Goal: Navigation & Orientation: Find specific page/section

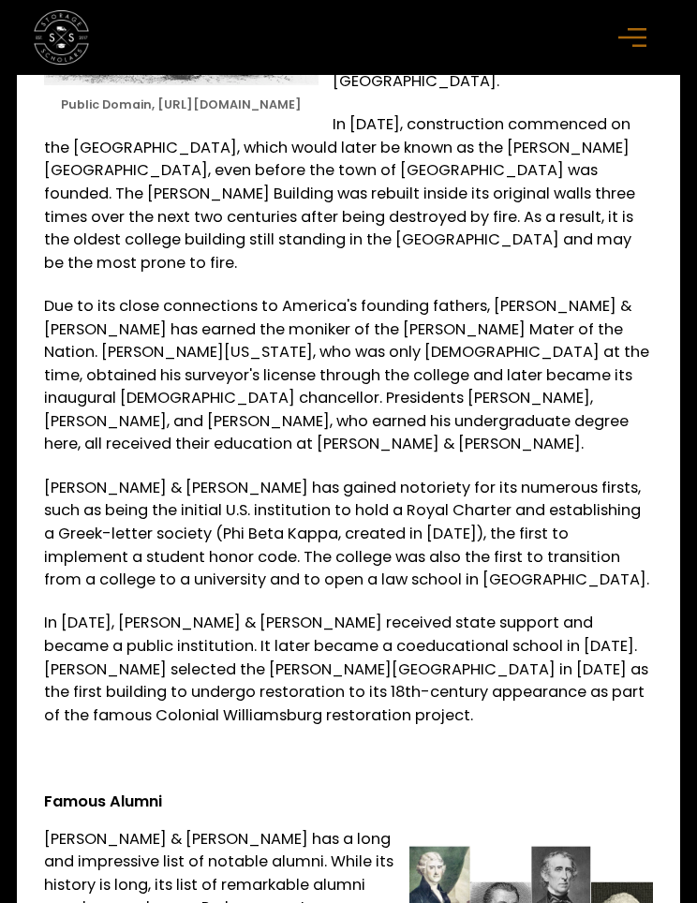
scroll to position [2108, 0]
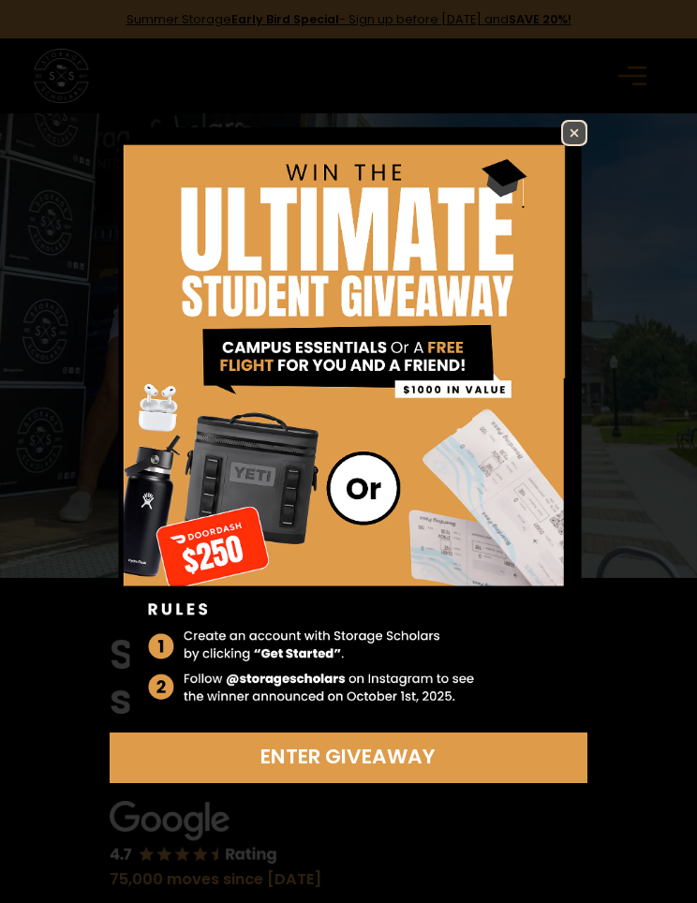
click at [567, 129] on img at bounding box center [574, 133] width 22 height 22
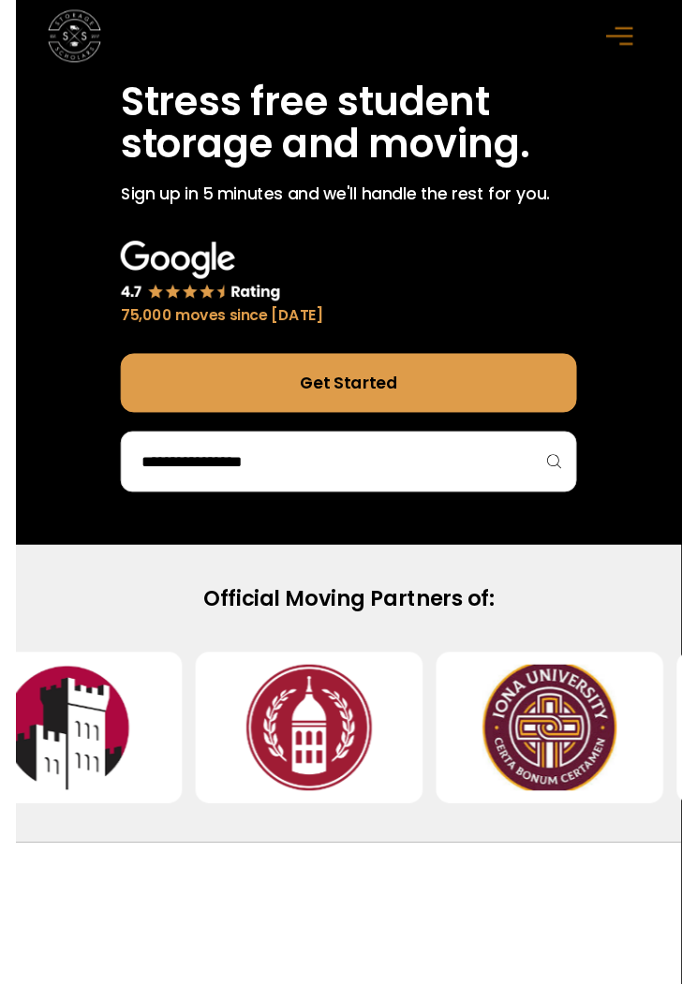
scroll to position [561, 0]
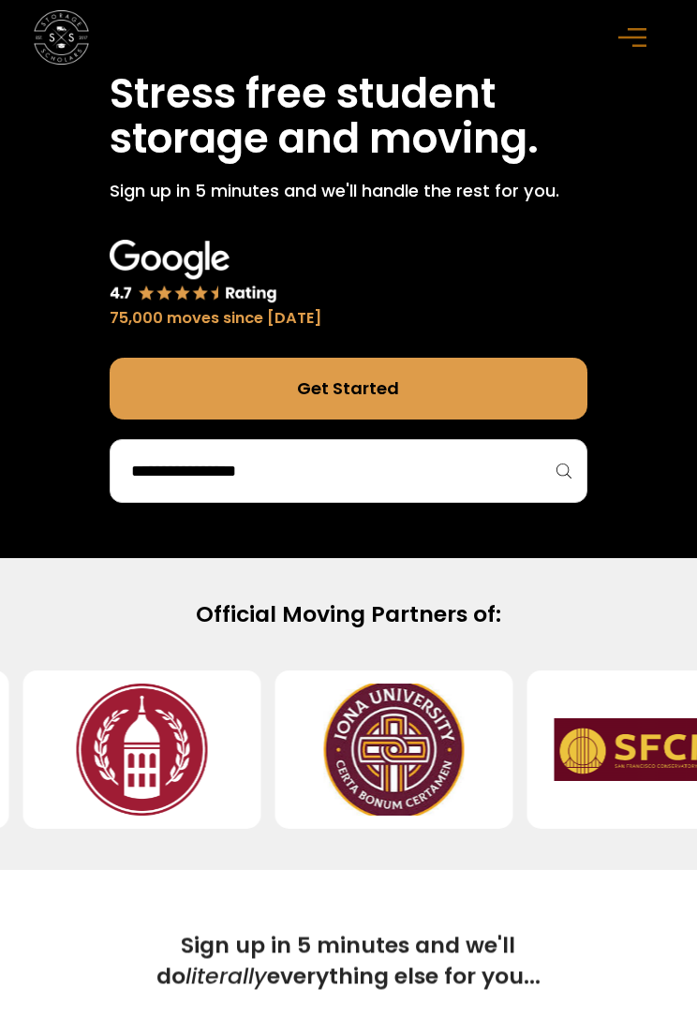
click at [555, 487] on input "search" at bounding box center [347, 471] width 437 height 32
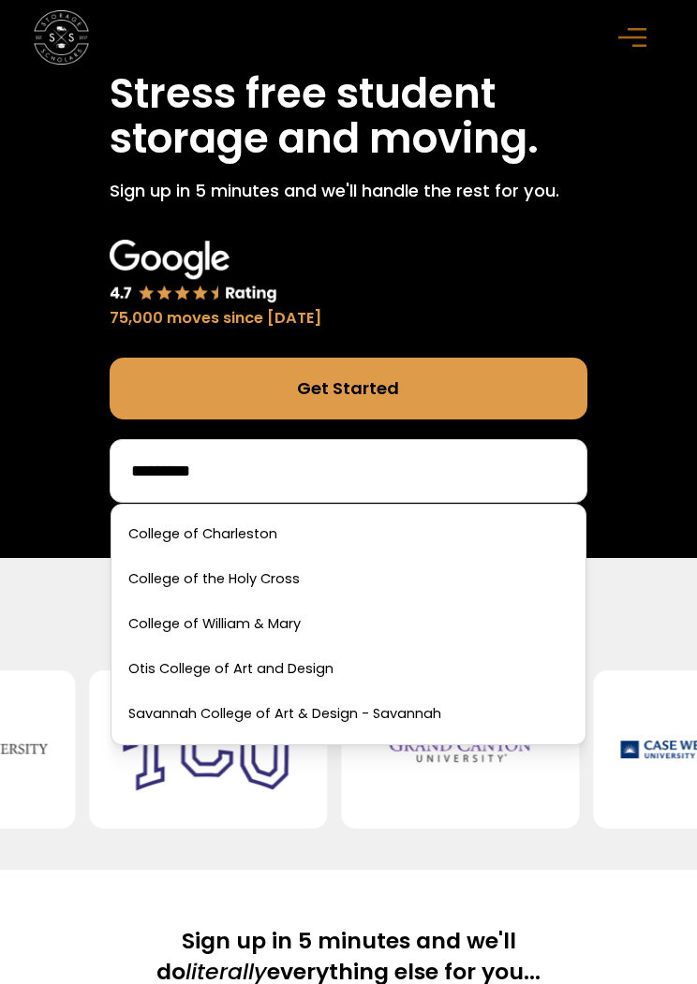
scroll to position [0, 0]
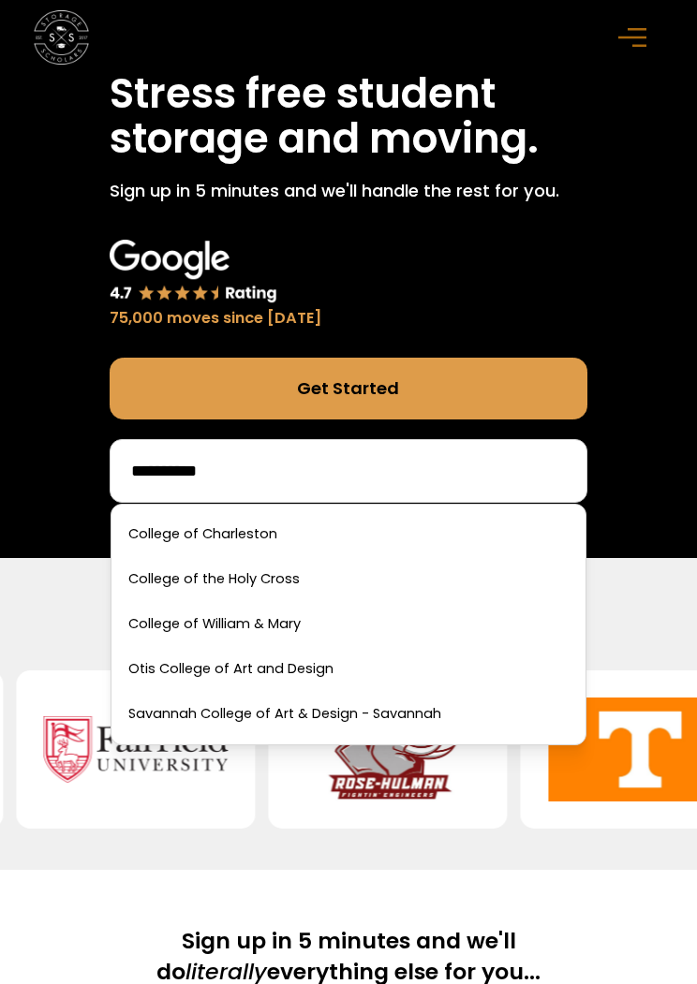
type input "**********"
click at [274, 621] on link at bounding box center [348, 624] width 458 height 41
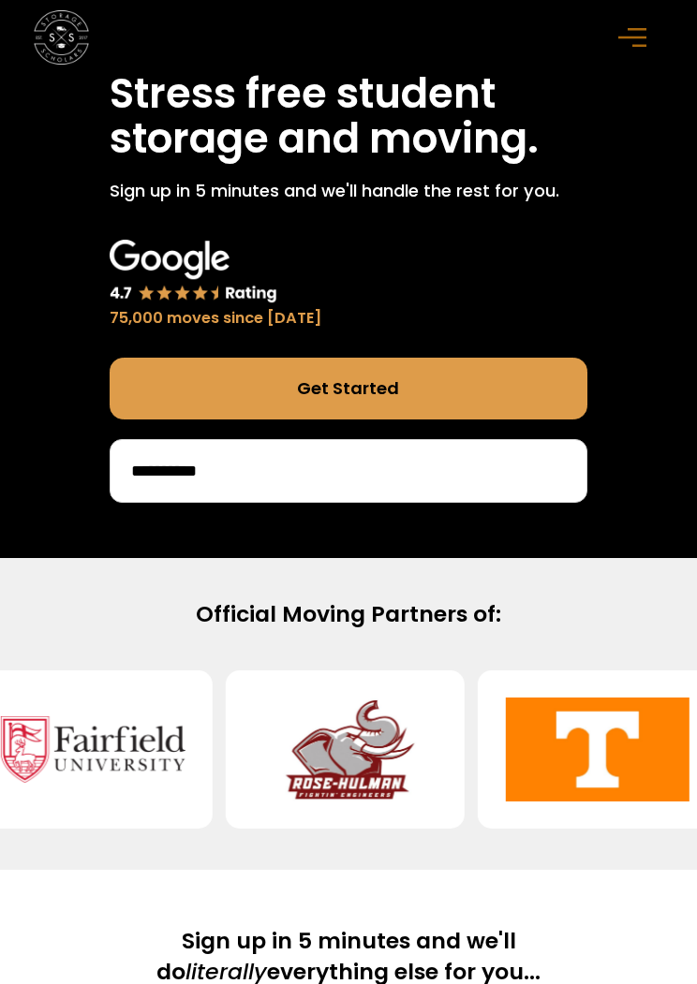
click at [296, 599] on h2 "Official Moving Partners of:" at bounding box center [349, 614] width 628 height 31
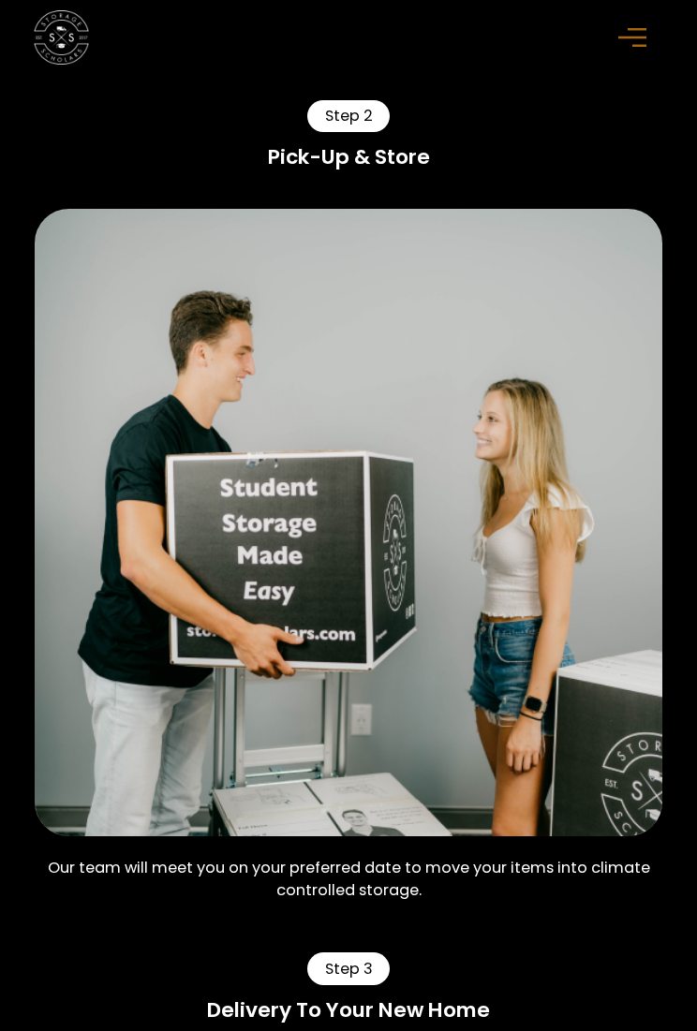
scroll to position [2173, 0]
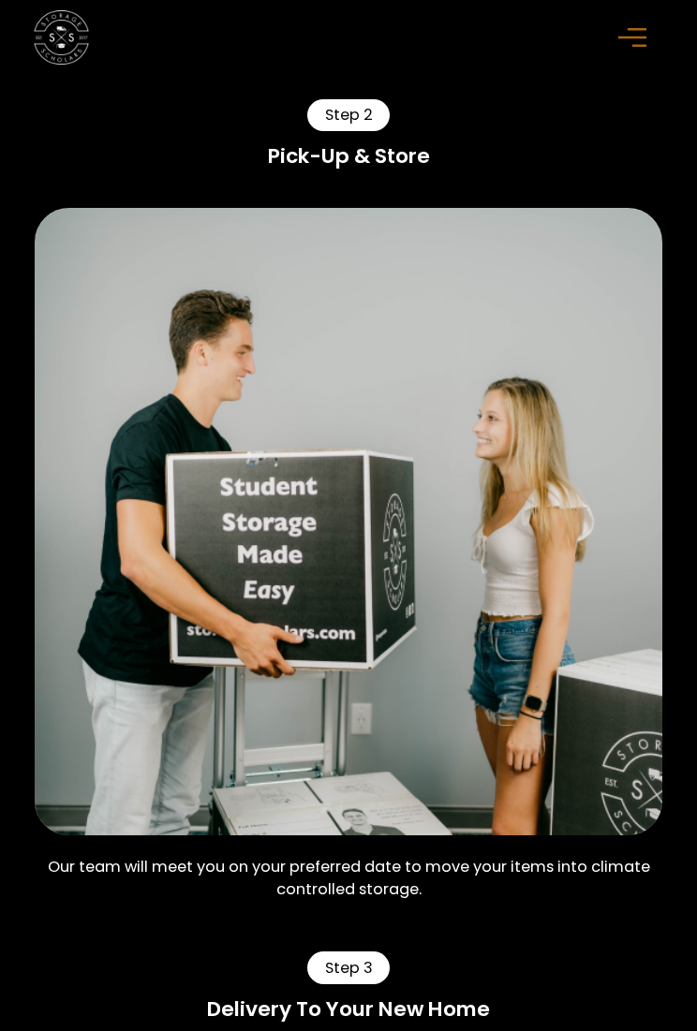
click at [428, 872] on div "Our team will meet you on your preferred date to move your items into climate c…" at bounding box center [349, 883] width 628 height 82
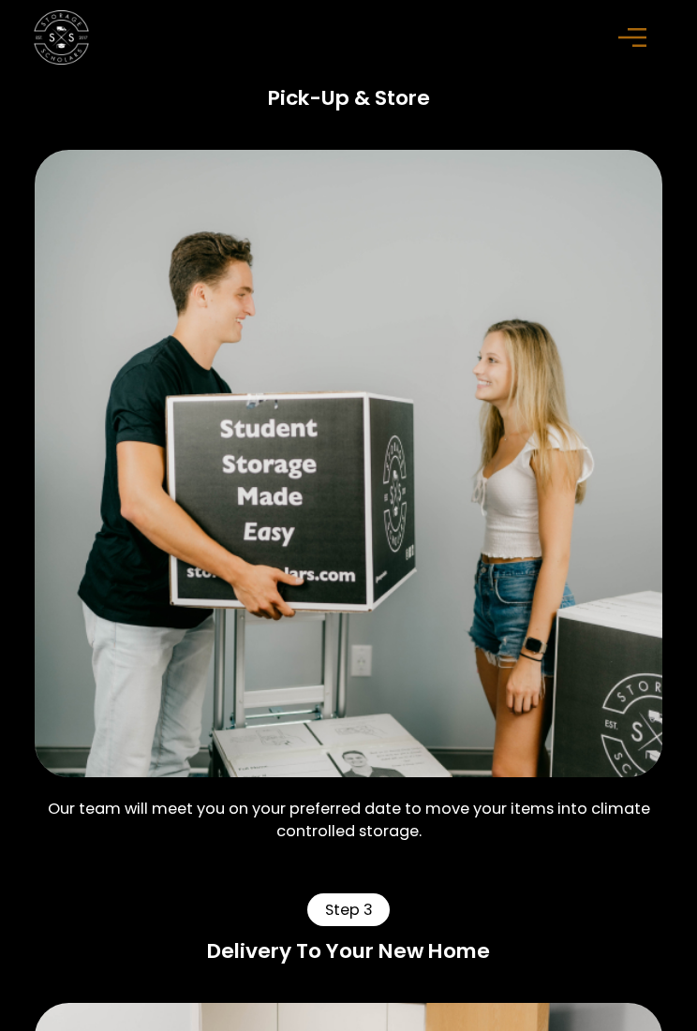
scroll to position [2238, 0]
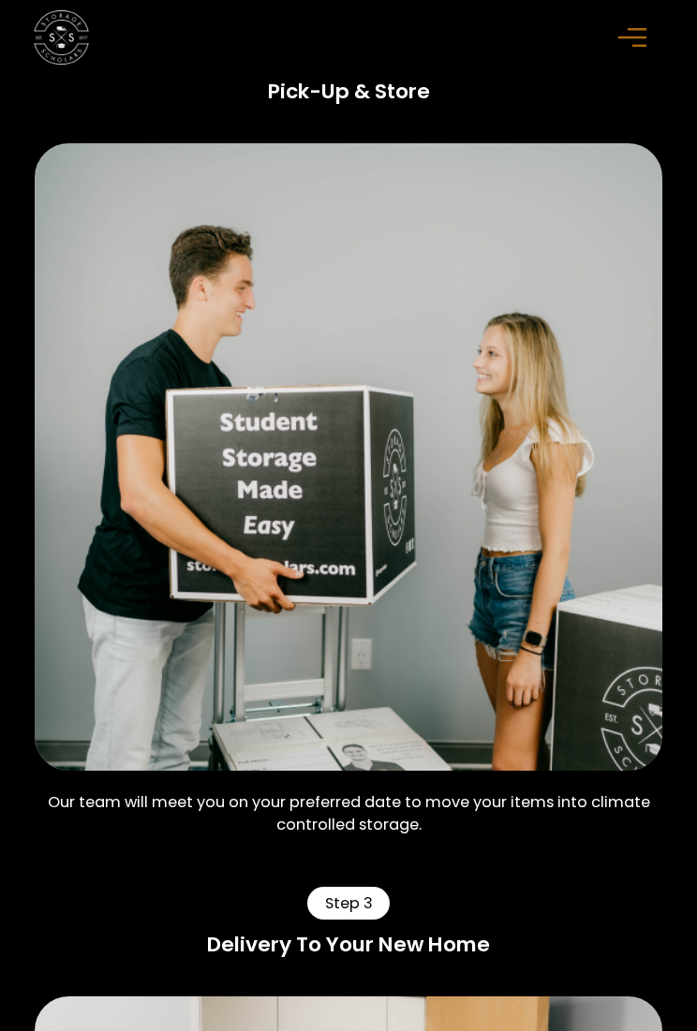
click at [362, 887] on div "Step 3" at bounding box center [347, 903] width 81 height 32
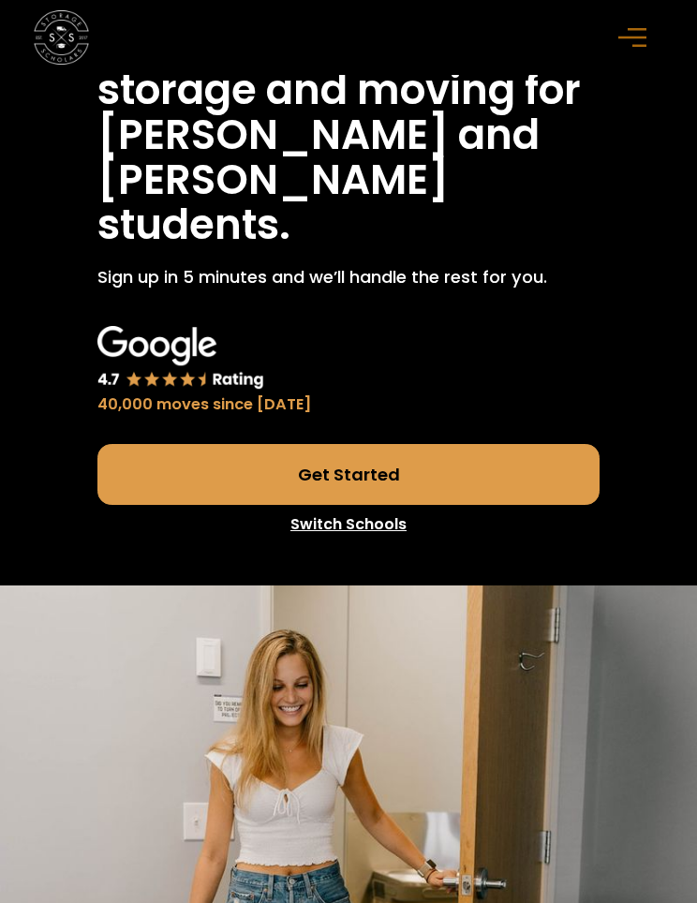
scroll to position [0, 0]
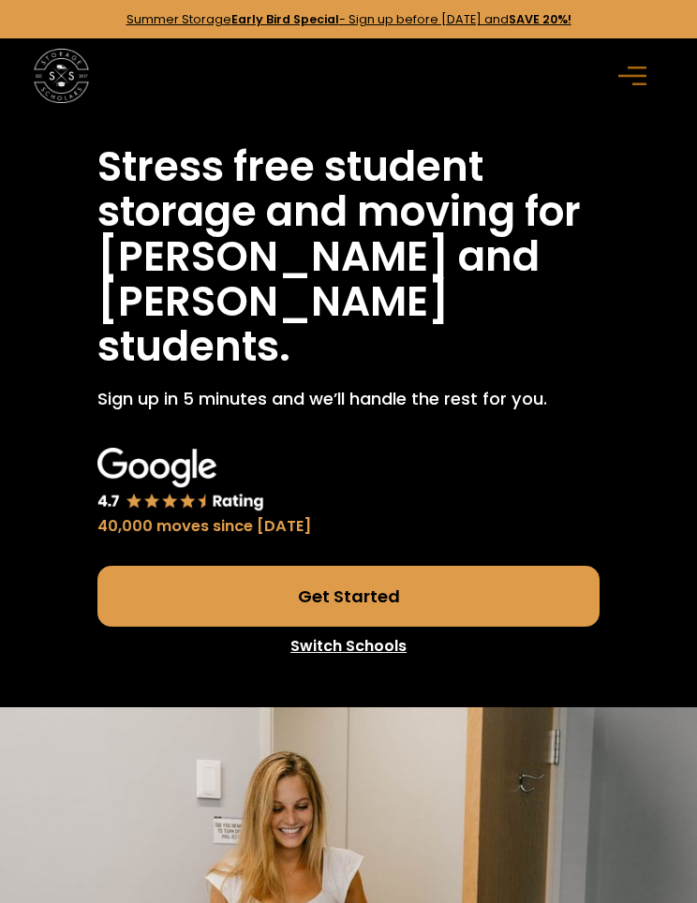
click at [365, 627] on link "Switch Schools" at bounding box center [348, 646] width 502 height 39
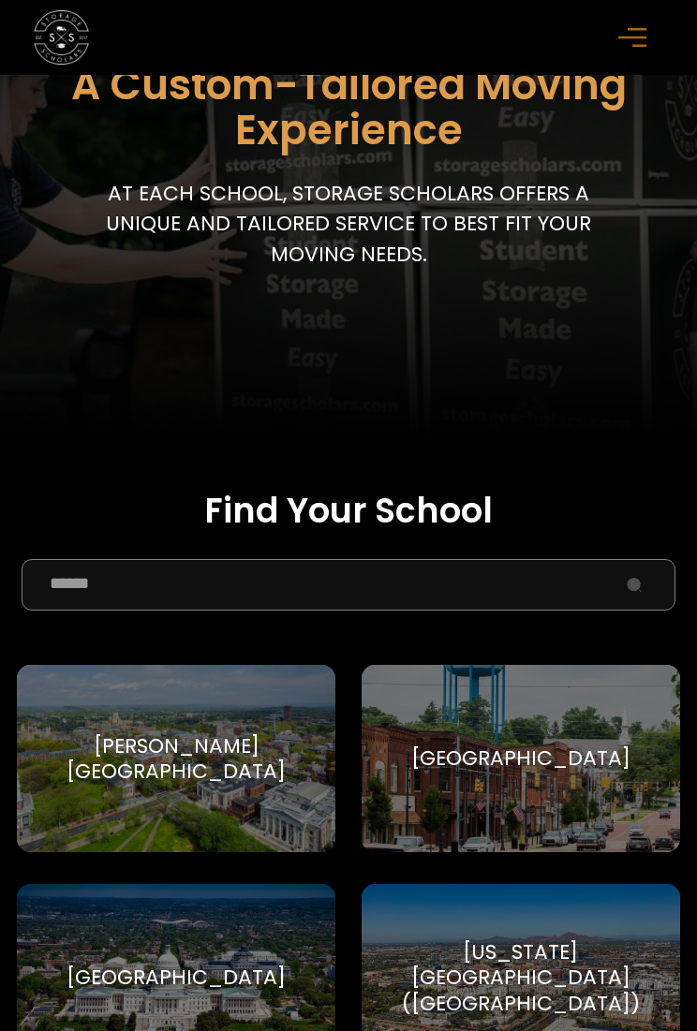
click at [482, 608] on input "School Select Form" at bounding box center [349, 585] width 654 height 52
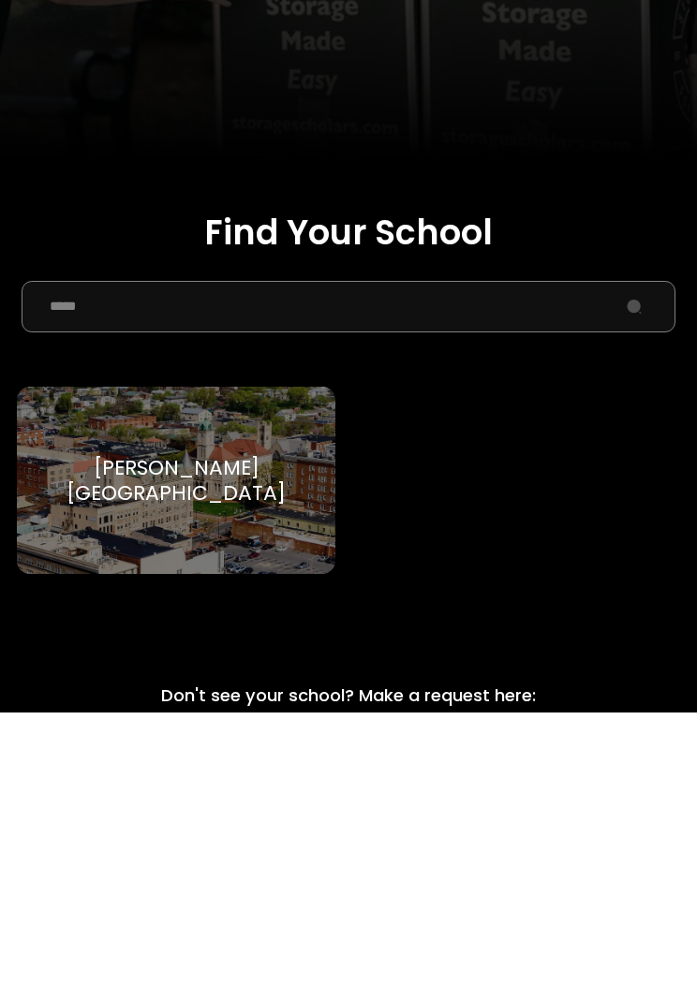
scroll to position [233, 0]
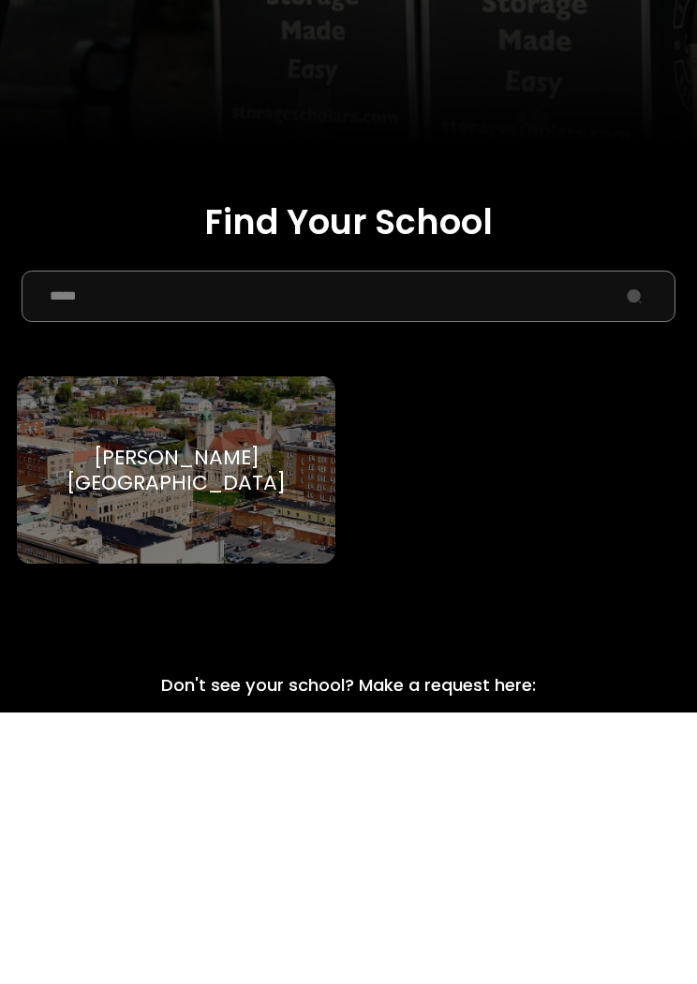
type input "*****"
click at [233, 717] on div "[PERSON_NAME][GEOGRAPHIC_DATA]" at bounding box center [176, 743] width 278 height 52
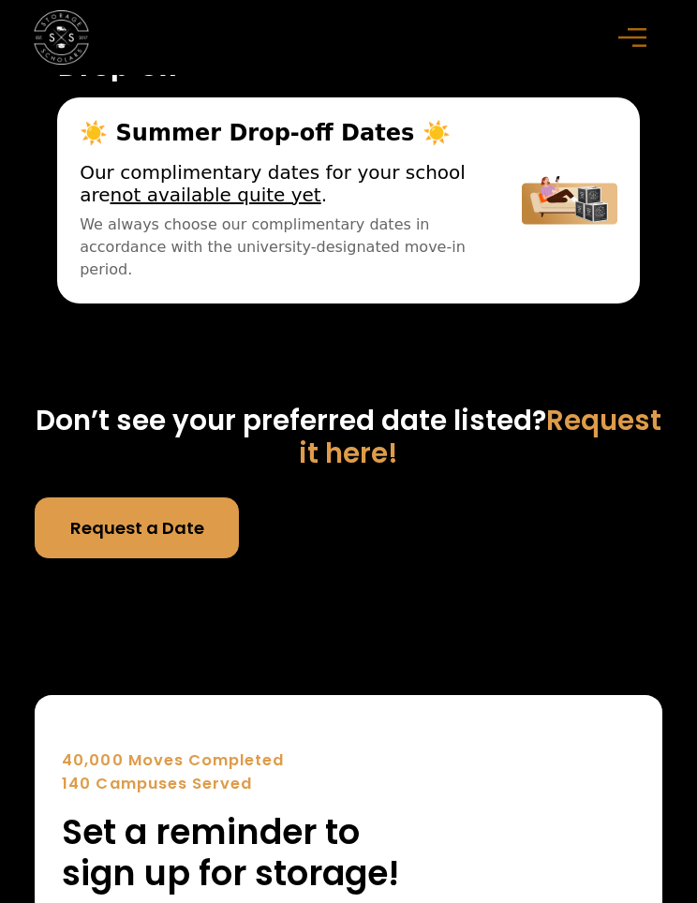
scroll to position [10510, 0]
